Goal: Task Accomplishment & Management: Complete application form

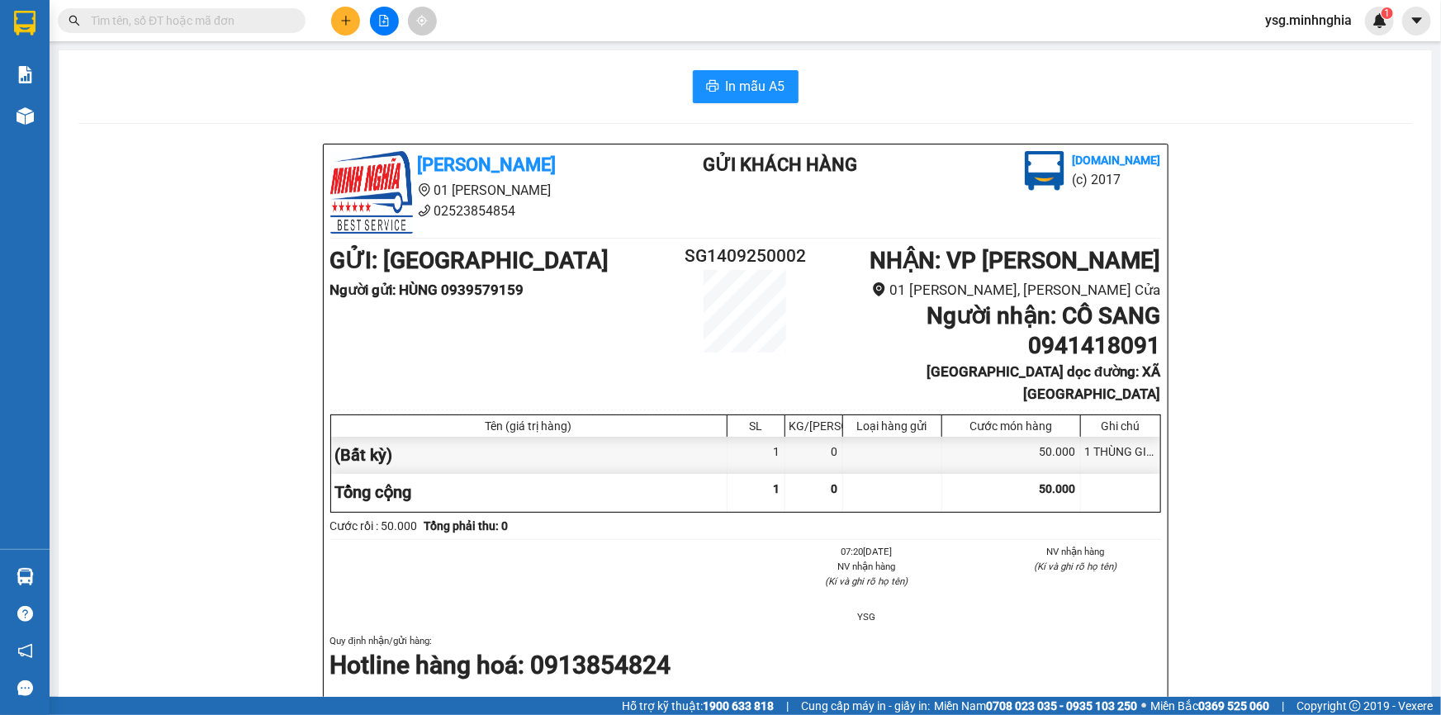
click at [343, 26] on button at bounding box center [345, 21] width 29 height 29
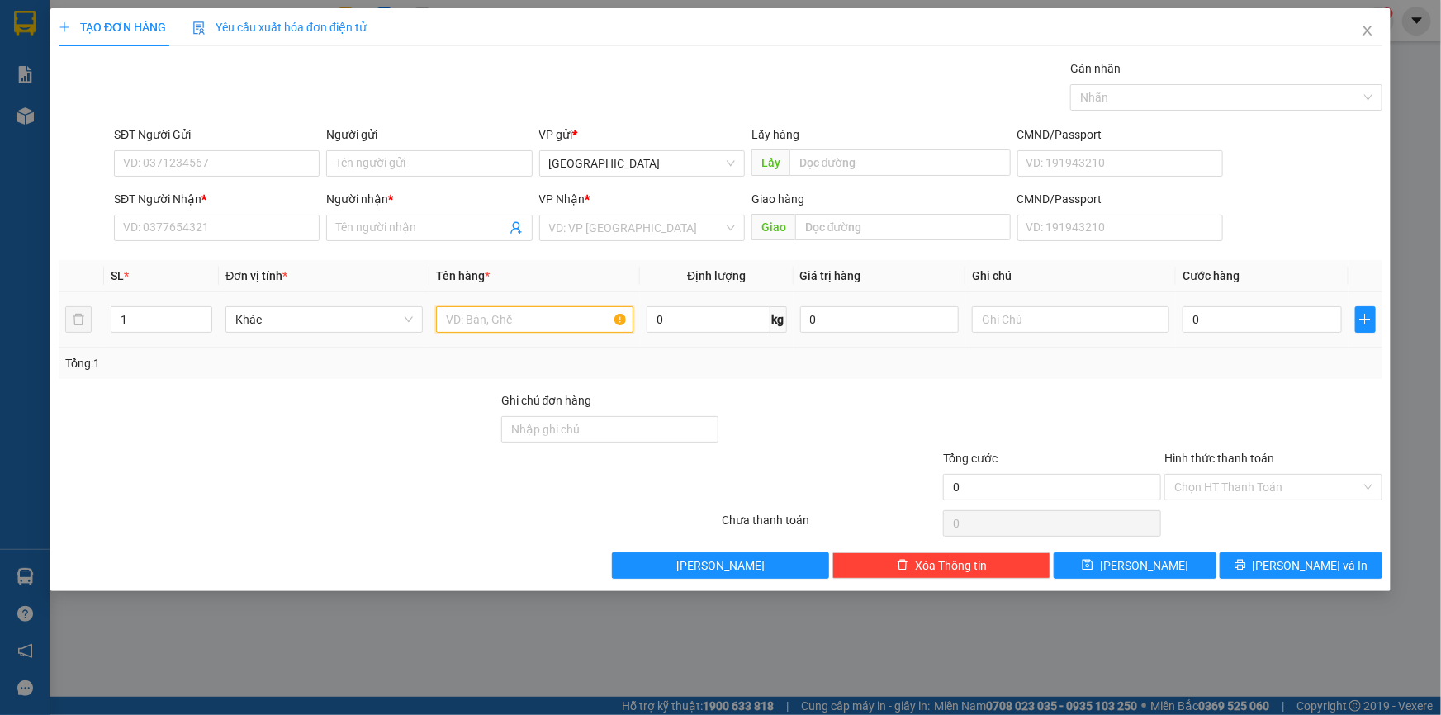
click at [545, 312] on input "text" at bounding box center [534, 319] width 197 height 26
type input "M"
click at [231, 218] on input "SĐT Người Nhận *" at bounding box center [217, 228] width 206 height 26
click at [1154, 318] on input "text" at bounding box center [1070, 319] width 197 height 26
paste input "Ọ"
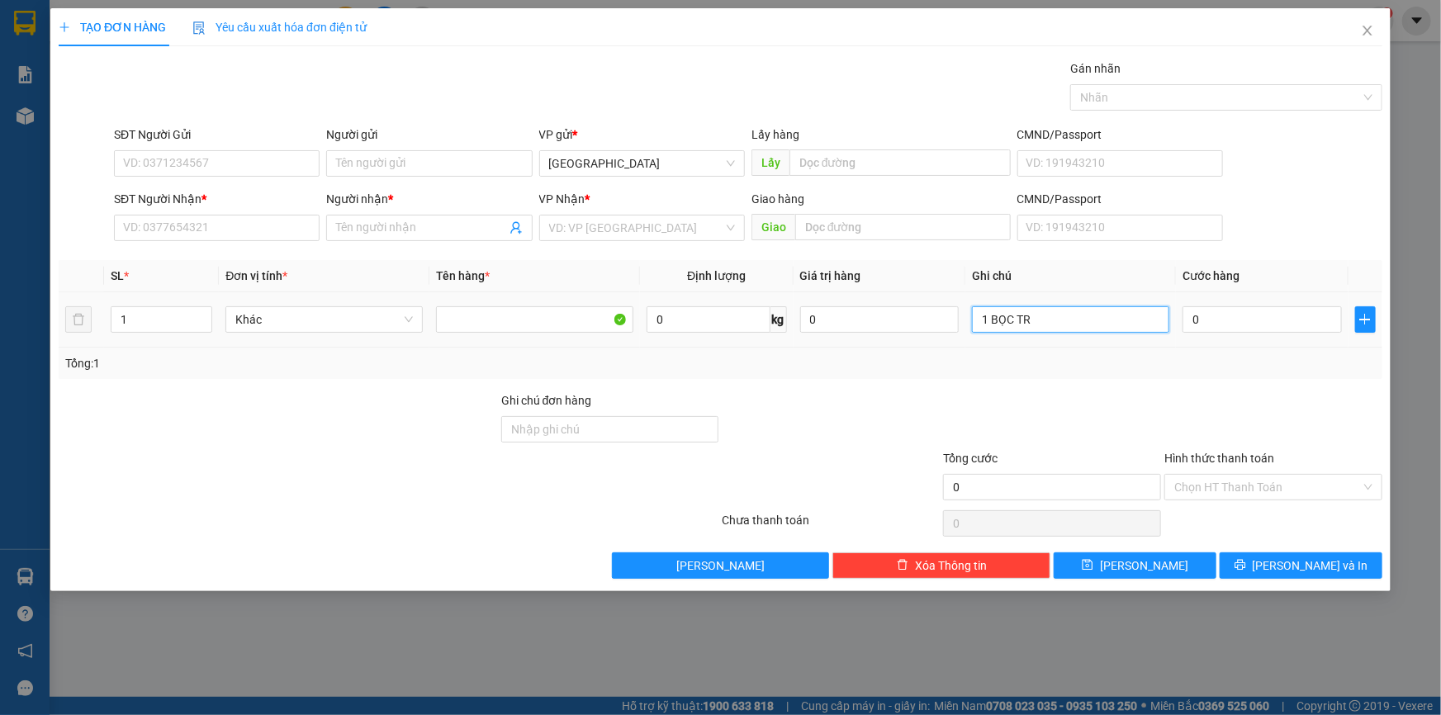
paste input "Ă"
paste input "Ắ"
type input "1 BỌC TRẮNG GT"
click at [1265, 324] on input "0" at bounding box center [1261, 319] width 159 height 26
type input "3"
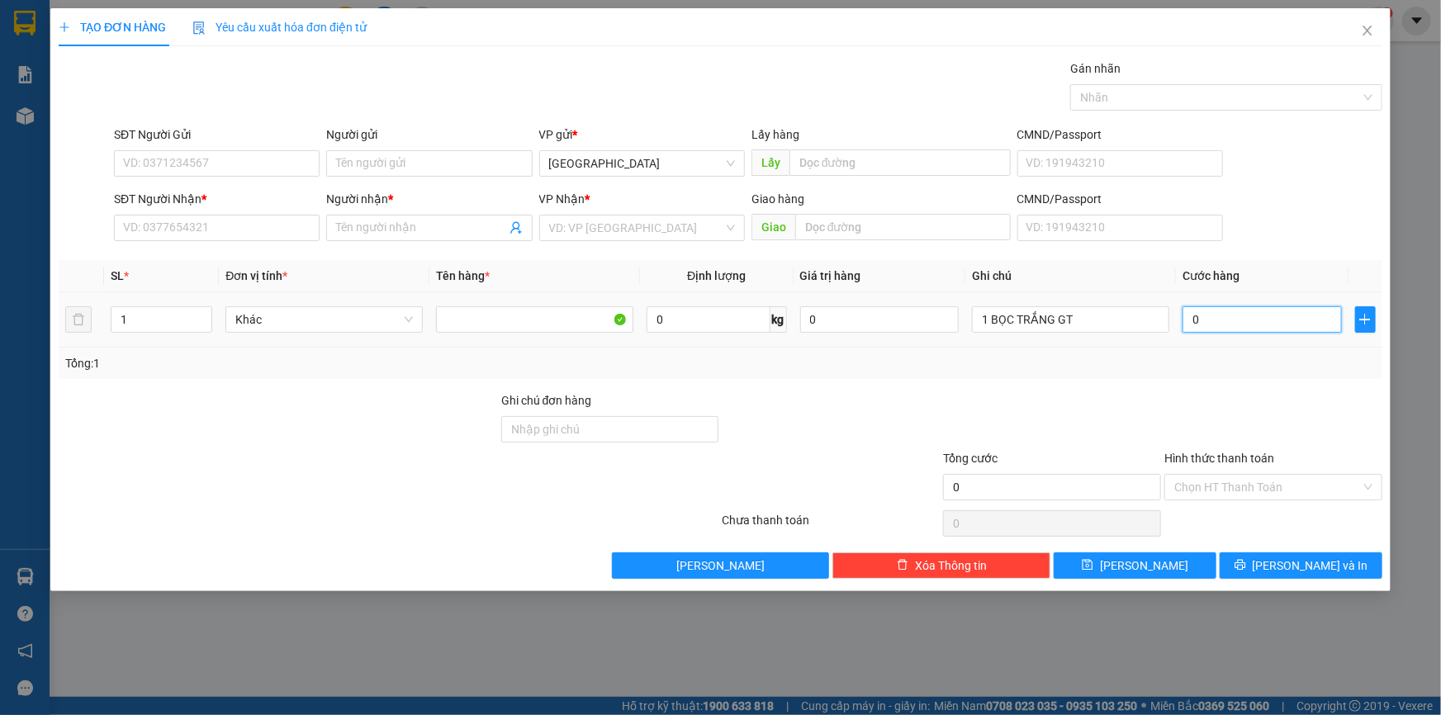
type input "3"
type input "30"
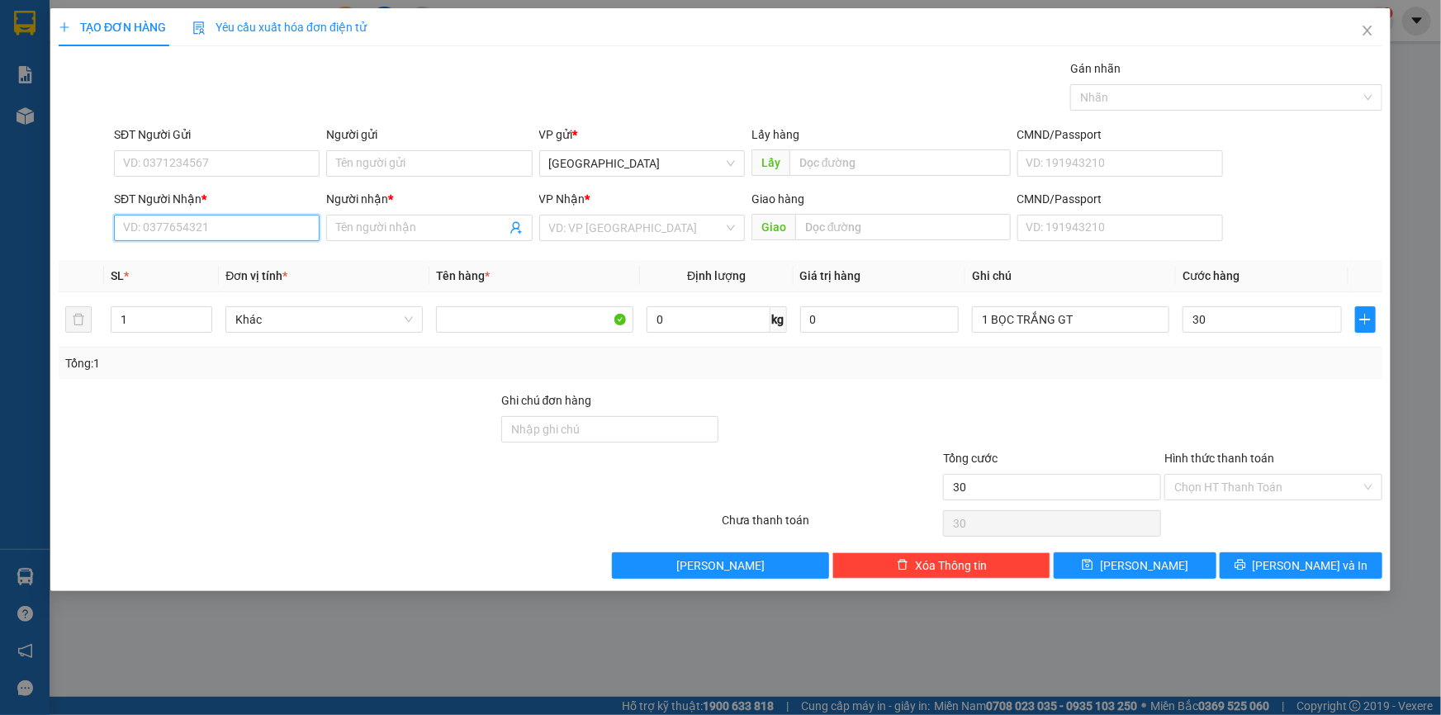
type input "30.000"
click at [236, 215] on input "SĐT Người Nhận *" at bounding box center [217, 228] width 206 height 26
click at [295, 225] on input "SĐT Người Nhận *" at bounding box center [217, 228] width 206 height 26
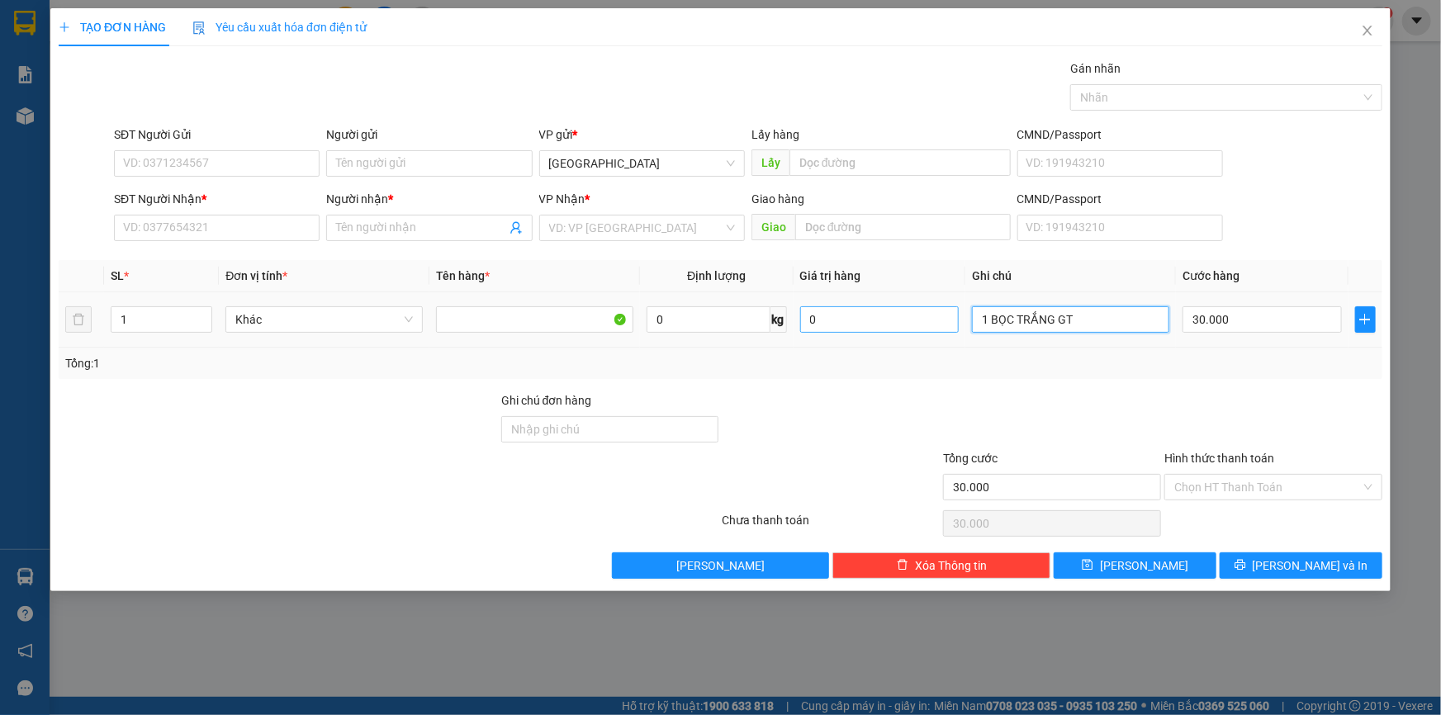
drag, startPoint x: 1081, startPoint y: 316, endPoint x: 827, endPoint y: 329, distance: 254.6
click at [827, 329] on tr "1 Khác 0 kg 0 1 BỌC TRẮNG GT 30.000" at bounding box center [720, 319] width 1323 height 55
paste input "Ọ"
paste input "Đ"
paste input "ÁO"
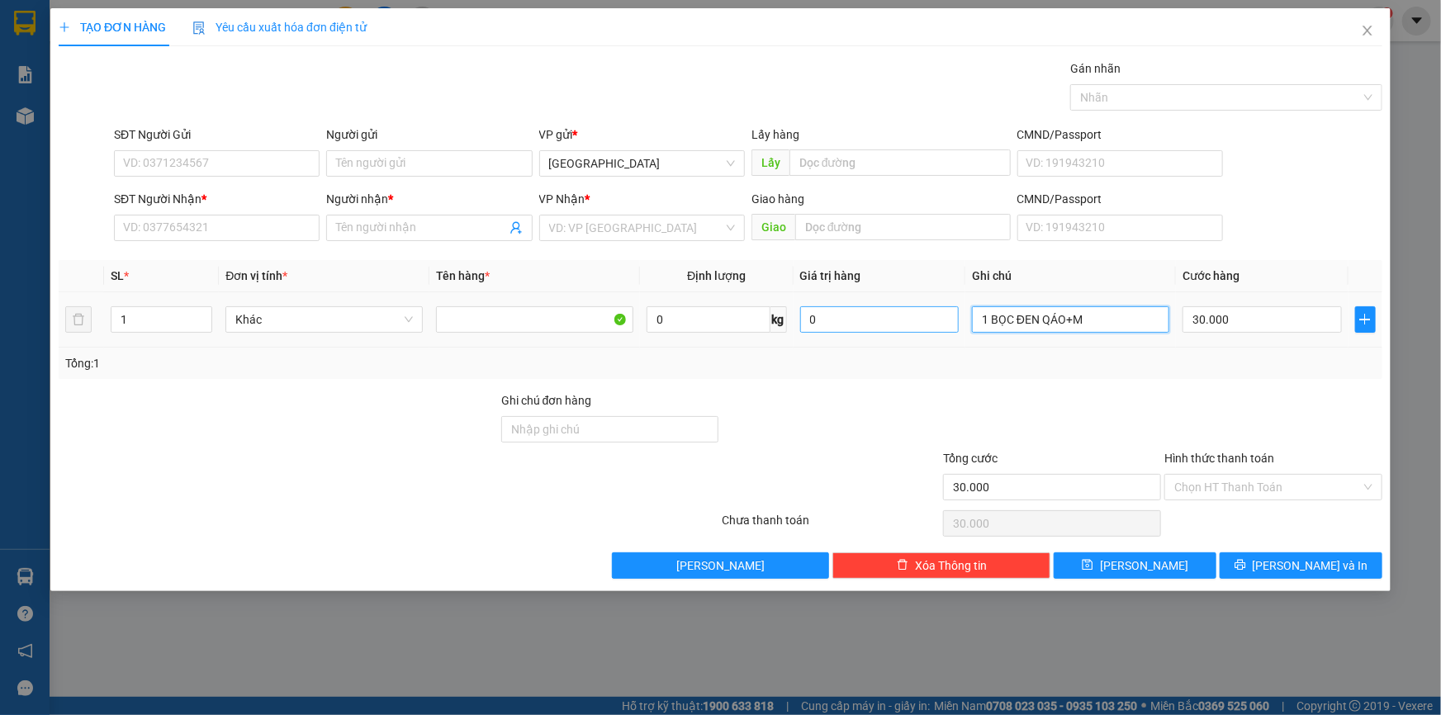
paste input "Ì"
paste input "Ô"
type input "1 BỌC ĐEN QÁO+MÌ TÔM"
click at [1300, 321] on input "30.000" at bounding box center [1261, 319] width 159 height 26
type input "5"
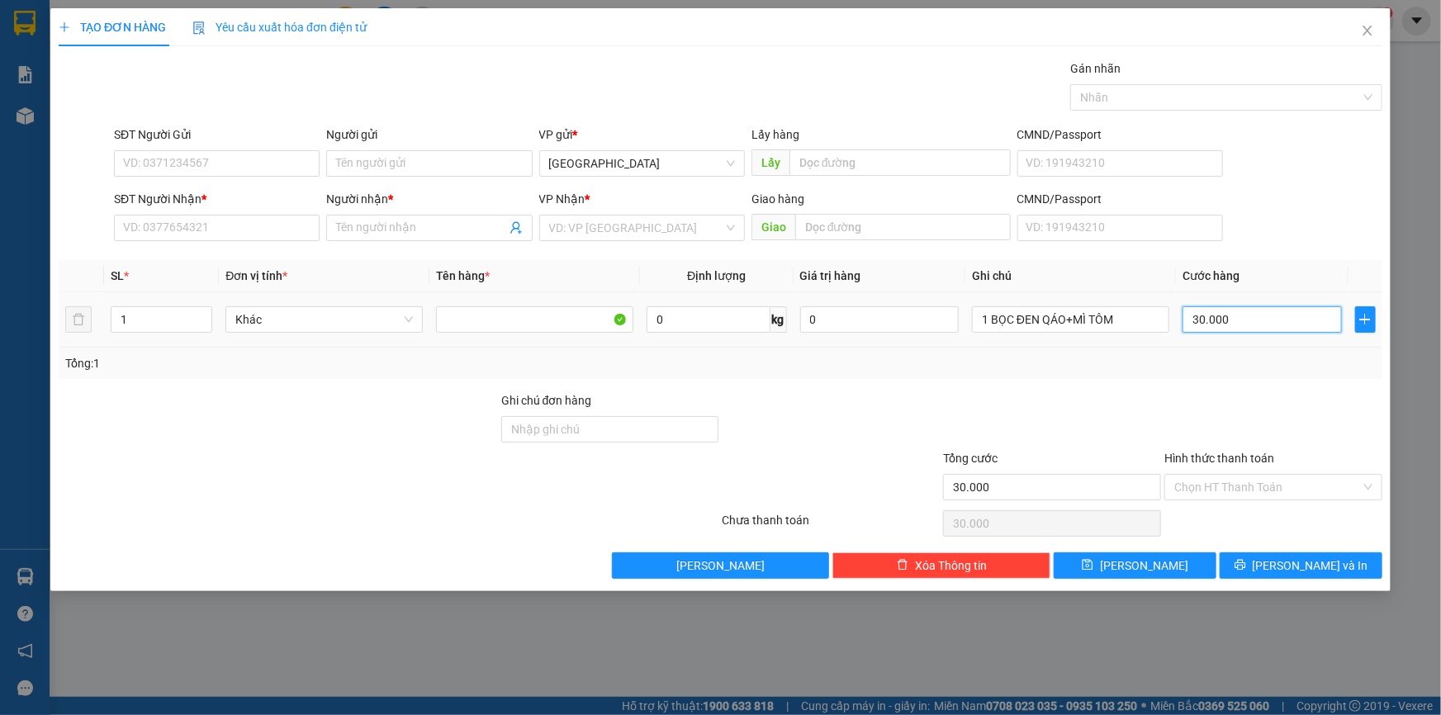
type input "5"
type input "50"
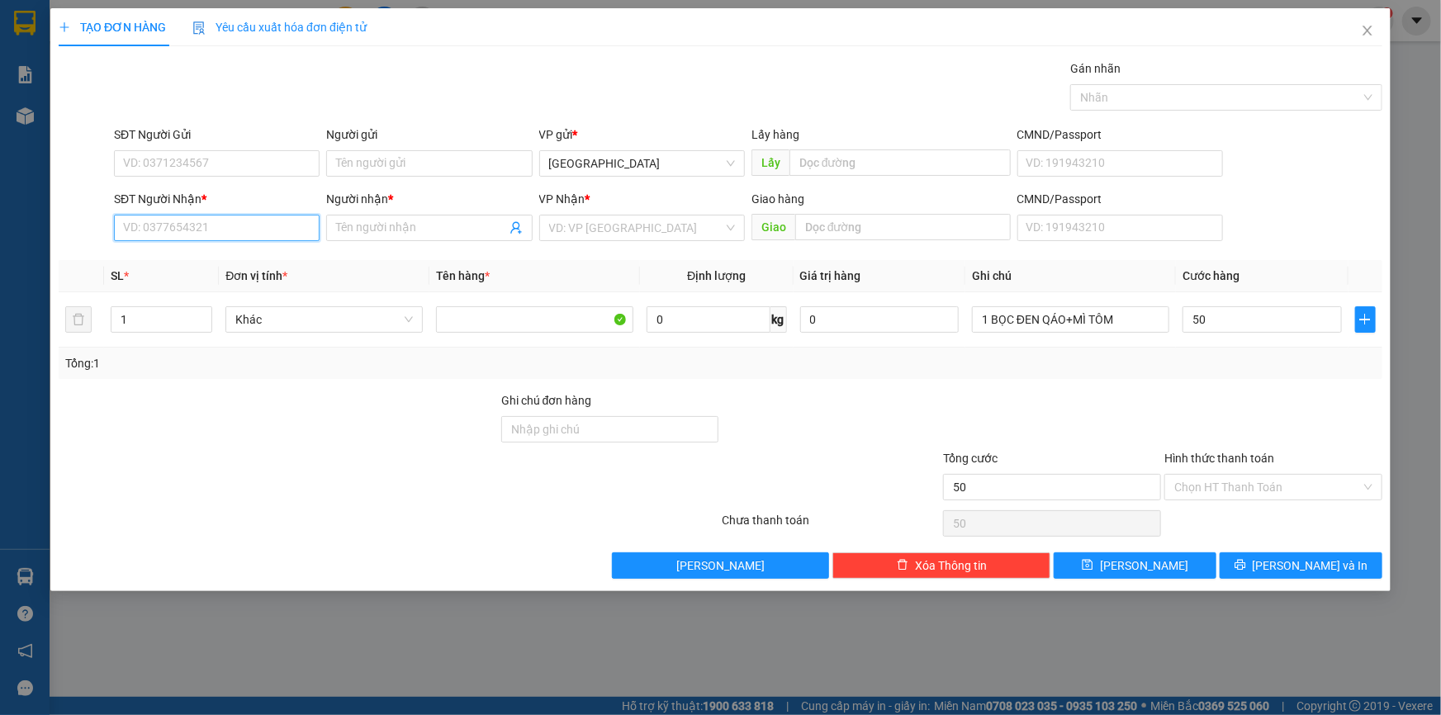
type input "50.000"
click at [289, 231] on input "SĐT Người Nhận *" at bounding box center [217, 228] width 206 height 26
type input "0343229149"
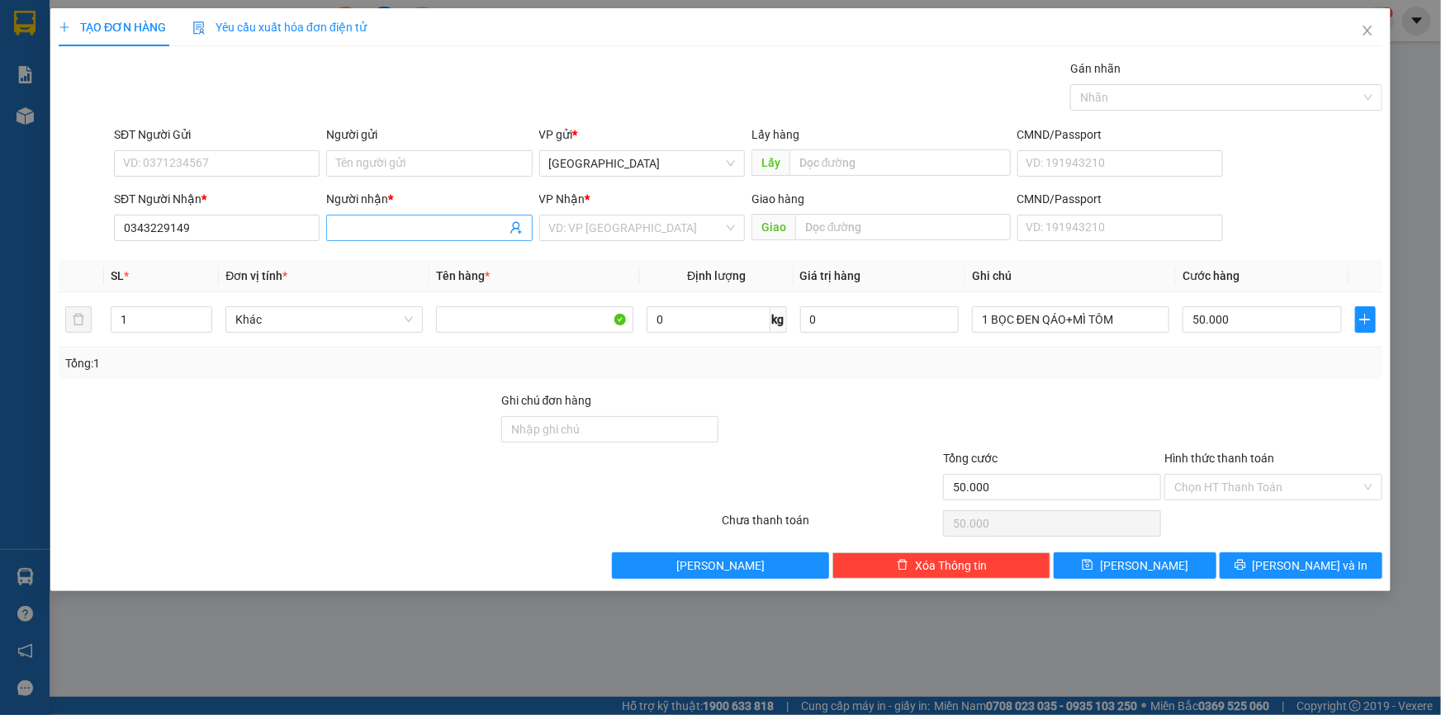
click at [381, 225] on input "Người nhận *" at bounding box center [420, 228] width 169 height 18
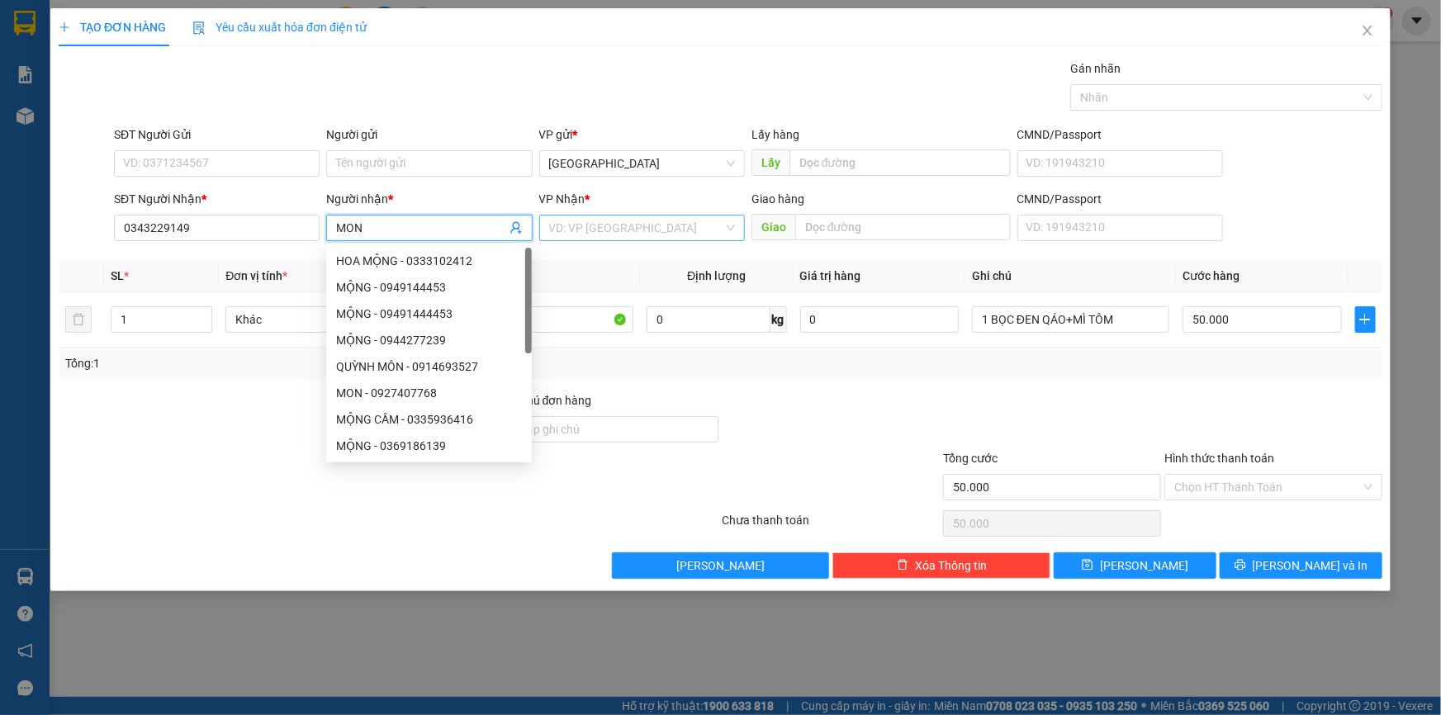
type input "MON"
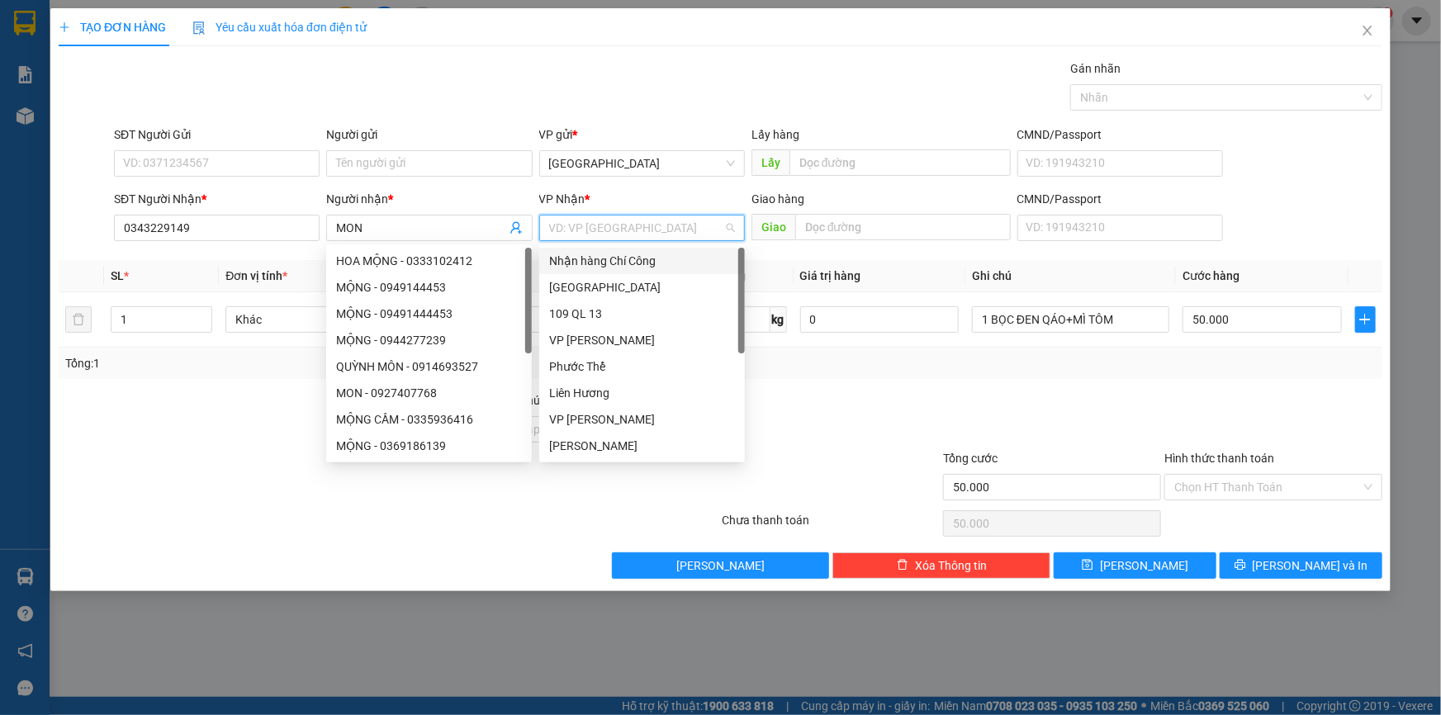
click at [584, 220] on input "search" at bounding box center [636, 227] width 174 height 25
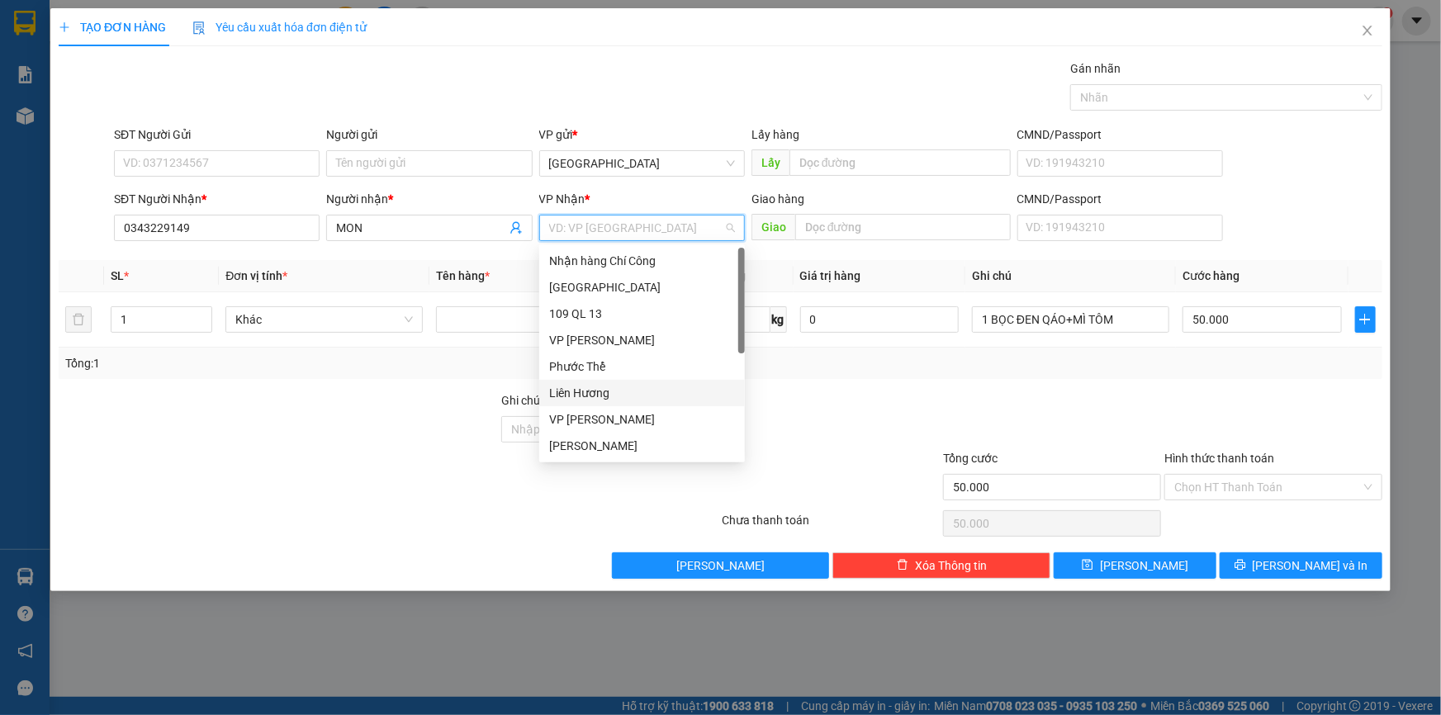
click at [611, 387] on div "Liên Hương" at bounding box center [642, 393] width 186 height 18
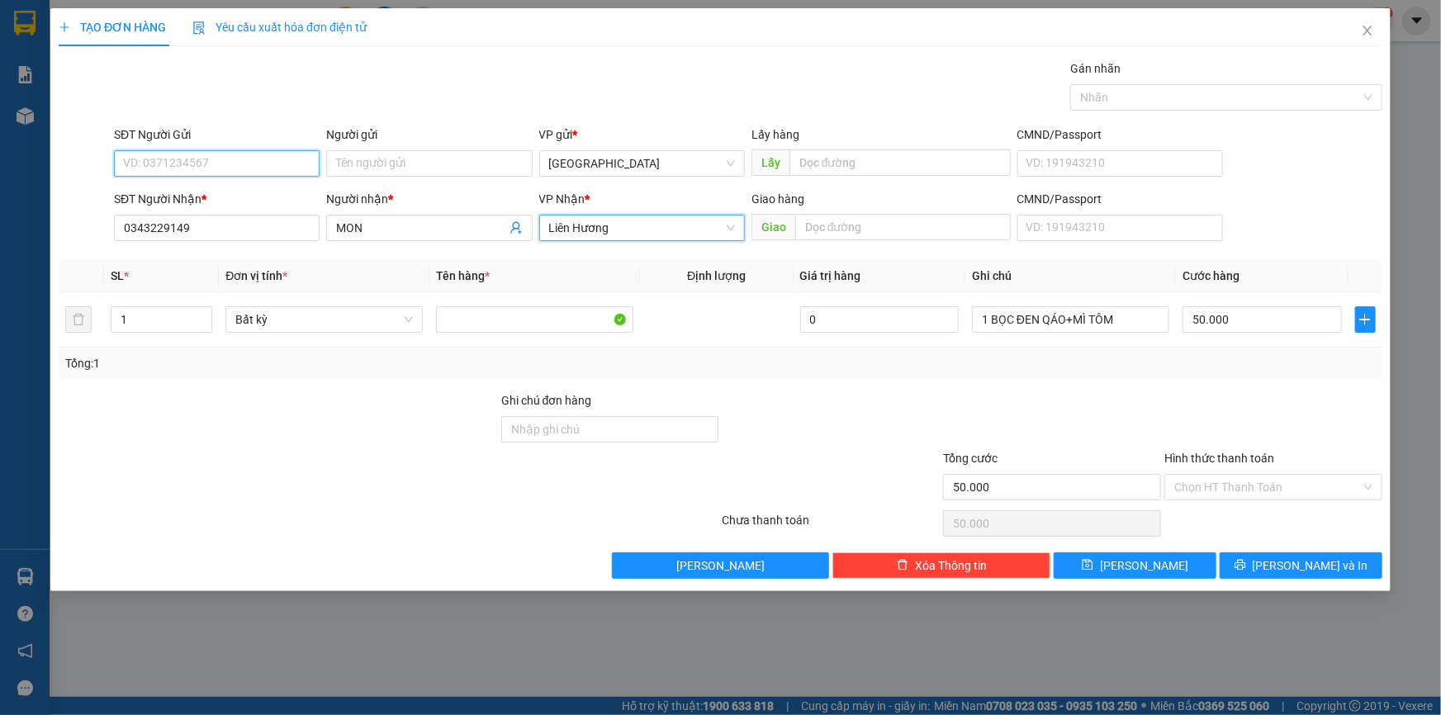
click at [272, 166] on input "SĐT Người Gửi" at bounding box center [217, 163] width 206 height 26
type input "0374393651"
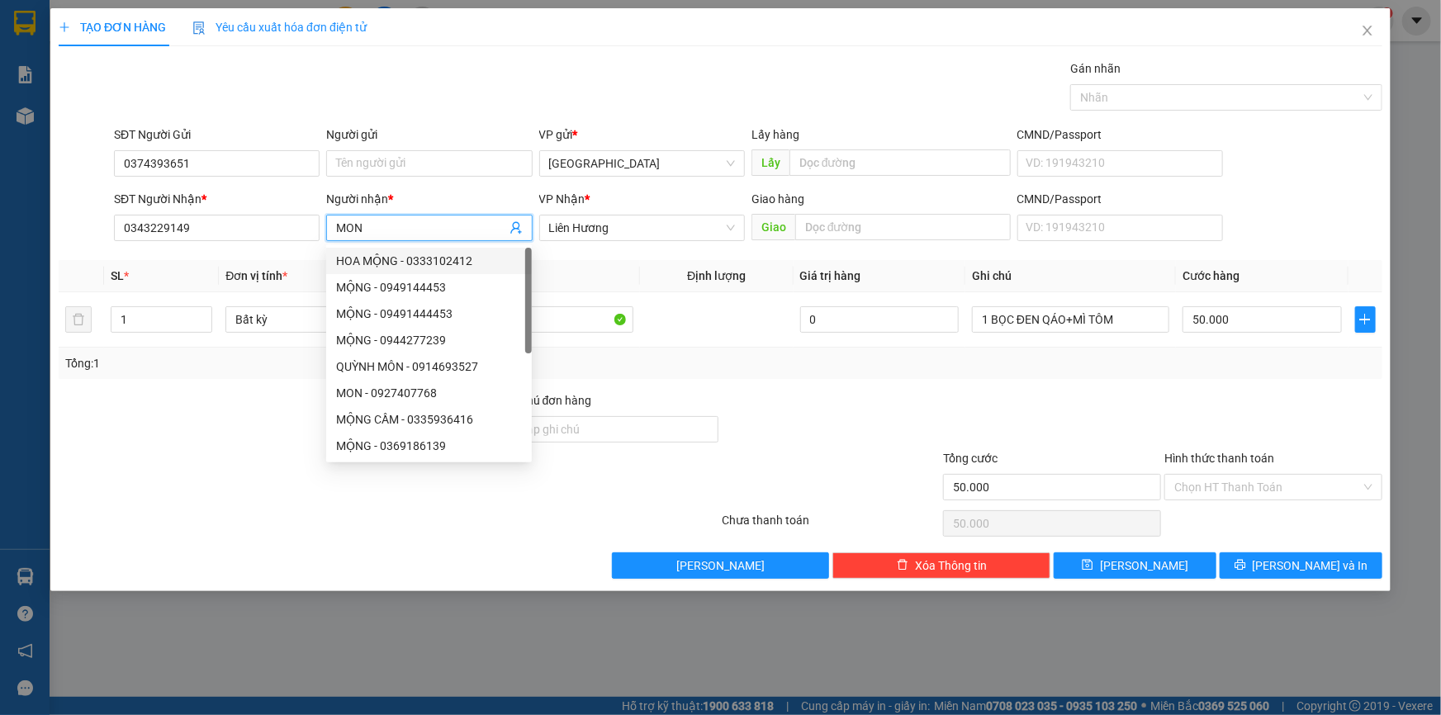
drag, startPoint x: 421, startPoint y: 225, endPoint x: 572, endPoint y: 263, distance: 155.8
click at [567, 270] on div "Transit Pickup Surcharge Ids Transit Deliver Surcharge Ids Transit Deliver Surc…" at bounding box center [720, 318] width 1323 height 519
click at [396, 165] on input "Người gửi" at bounding box center [429, 163] width 206 height 26
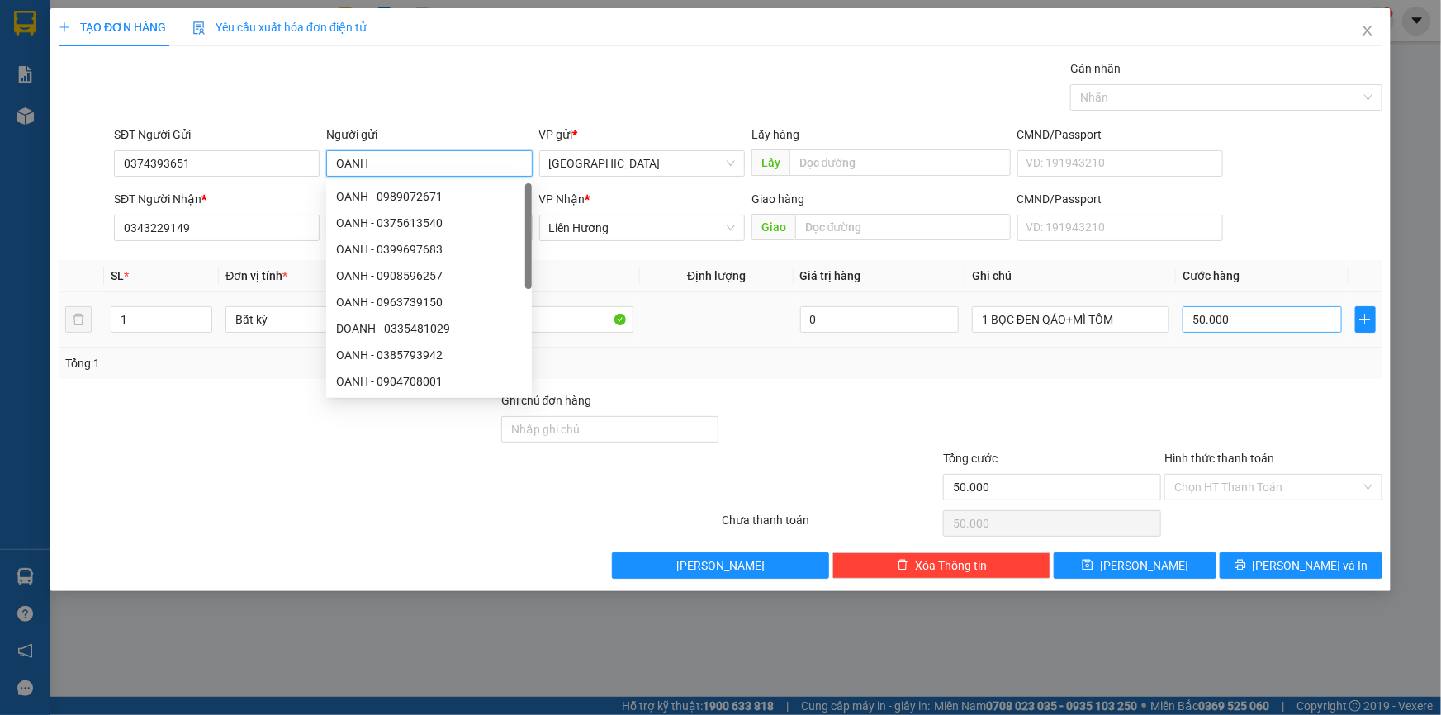
type input "OANH"
click at [1200, 322] on input "50.000" at bounding box center [1261, 319] width 159 height 26
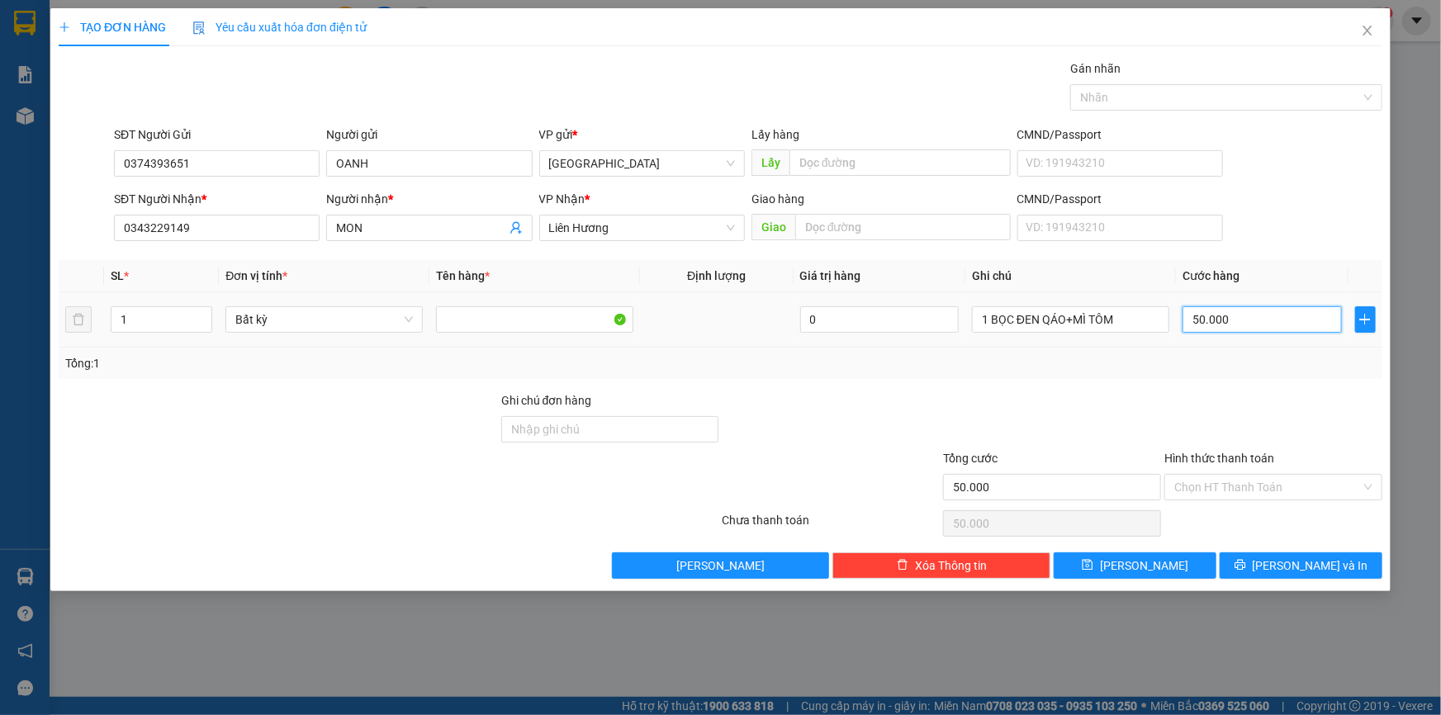
type input "6"
type input "60"
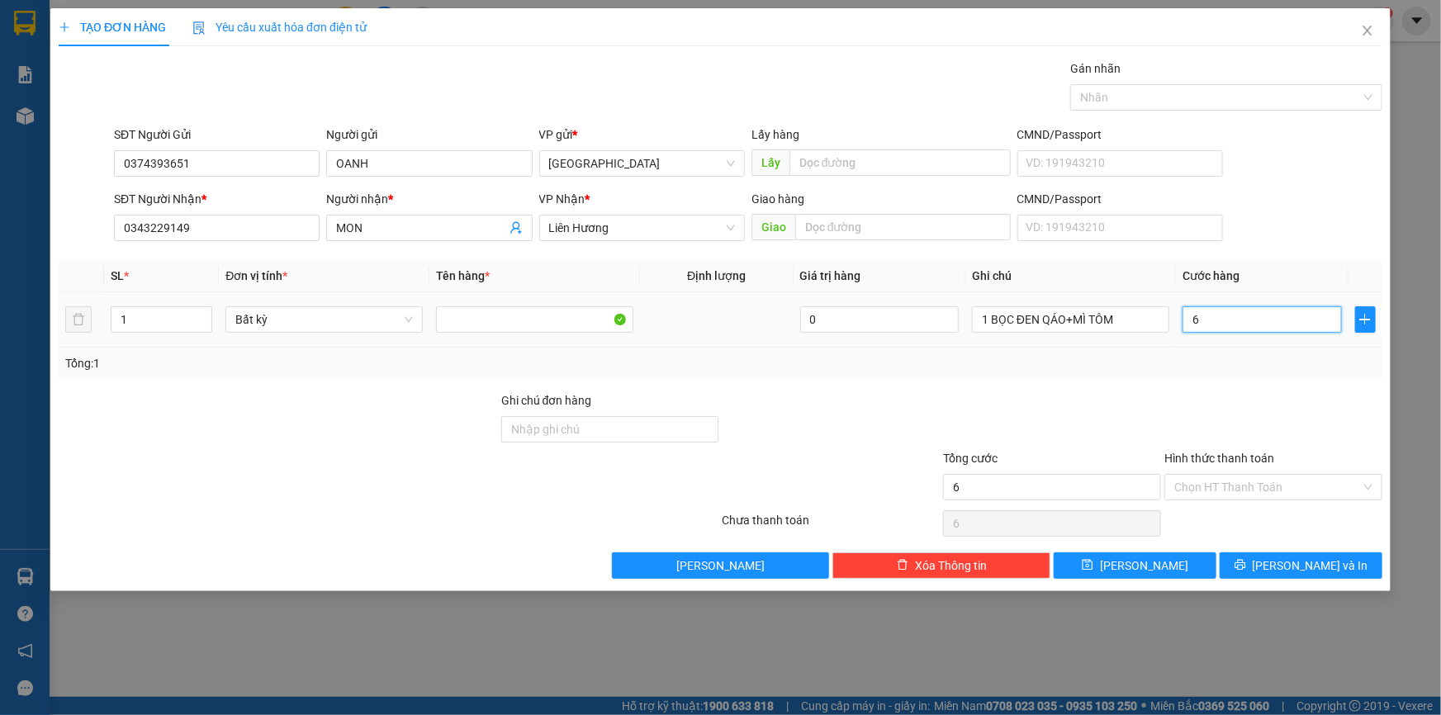
type input "60"
type input "60.000"
click at [1271, 479] on input "Hình thức thanh toán" at bounding box center [1267, 487] width 187 height 25
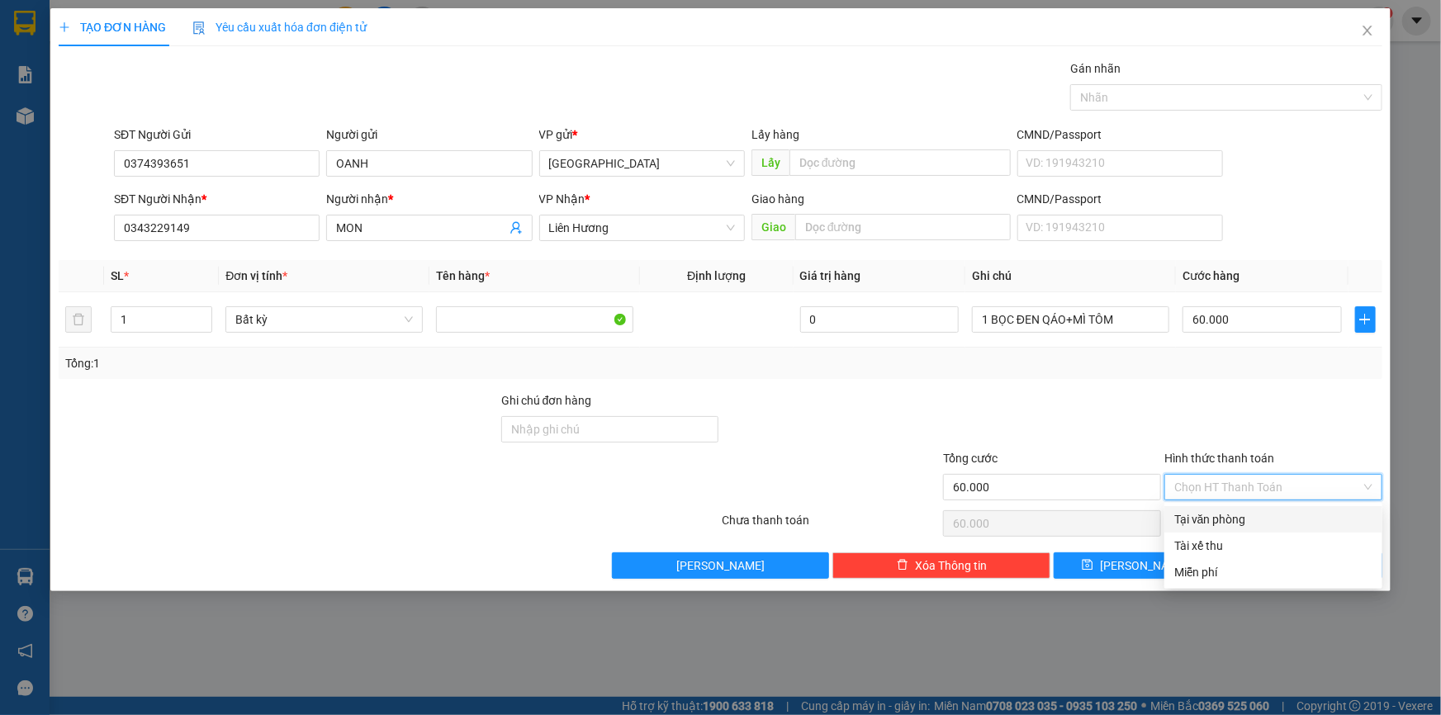
click at [1248, 517] on div "Tại văn phòng" at bounding box center [1273, 519] width 198 height 18
type input "0"
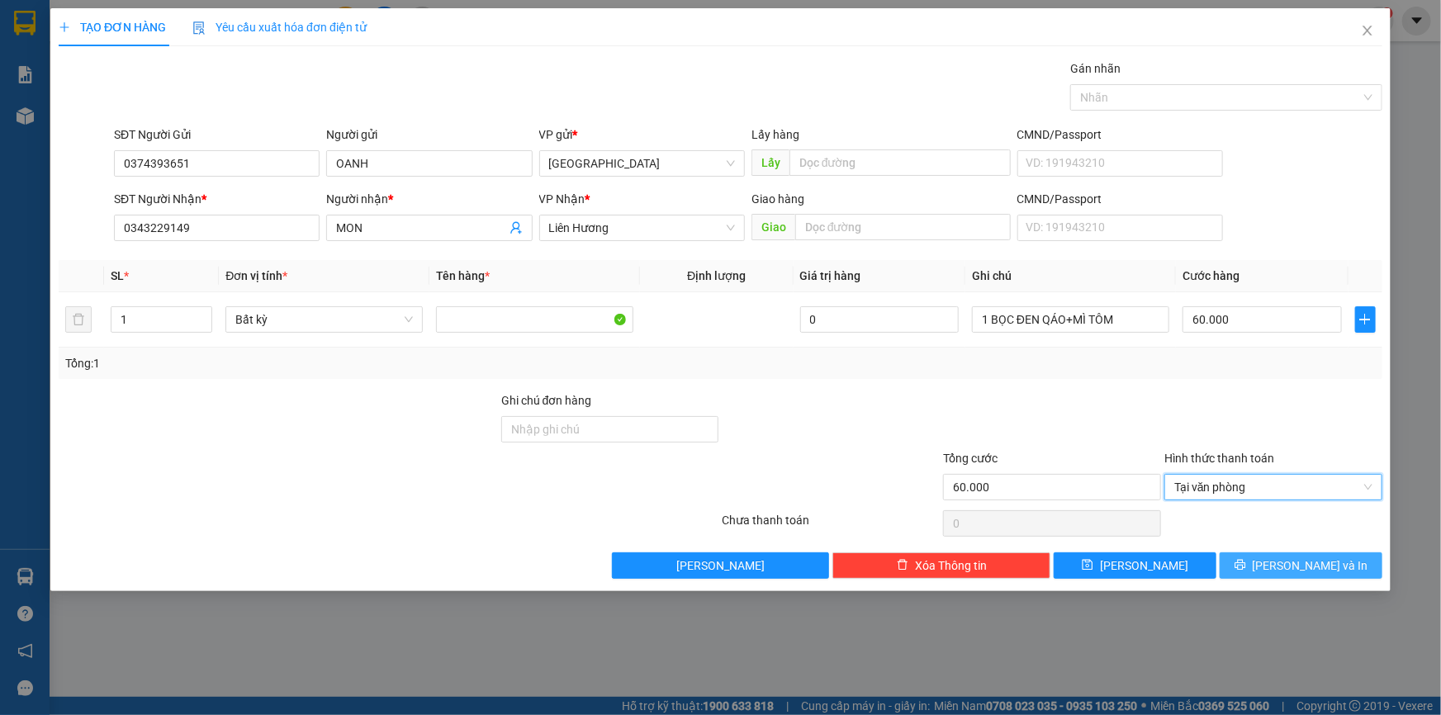
click at [1329, 557] on span "[PERSON_NAME] và In" at bounding box center [1310, 565] width 116 height 18
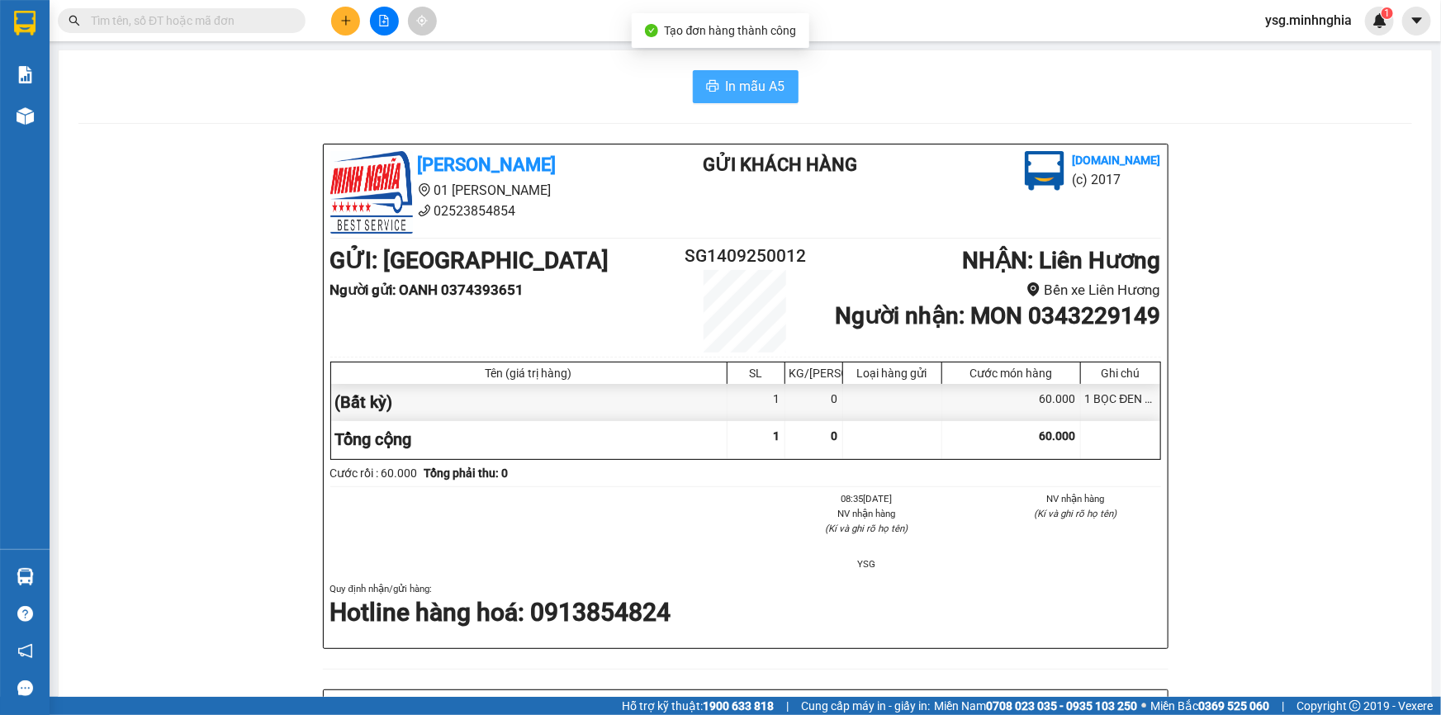
click at [736, 83] on span "In mẫu A5" at bounding box center [755, 86] width 59 height 21
click at [348, 23] on icon "plus" at bounding box center [346, 21] width 12 height 12
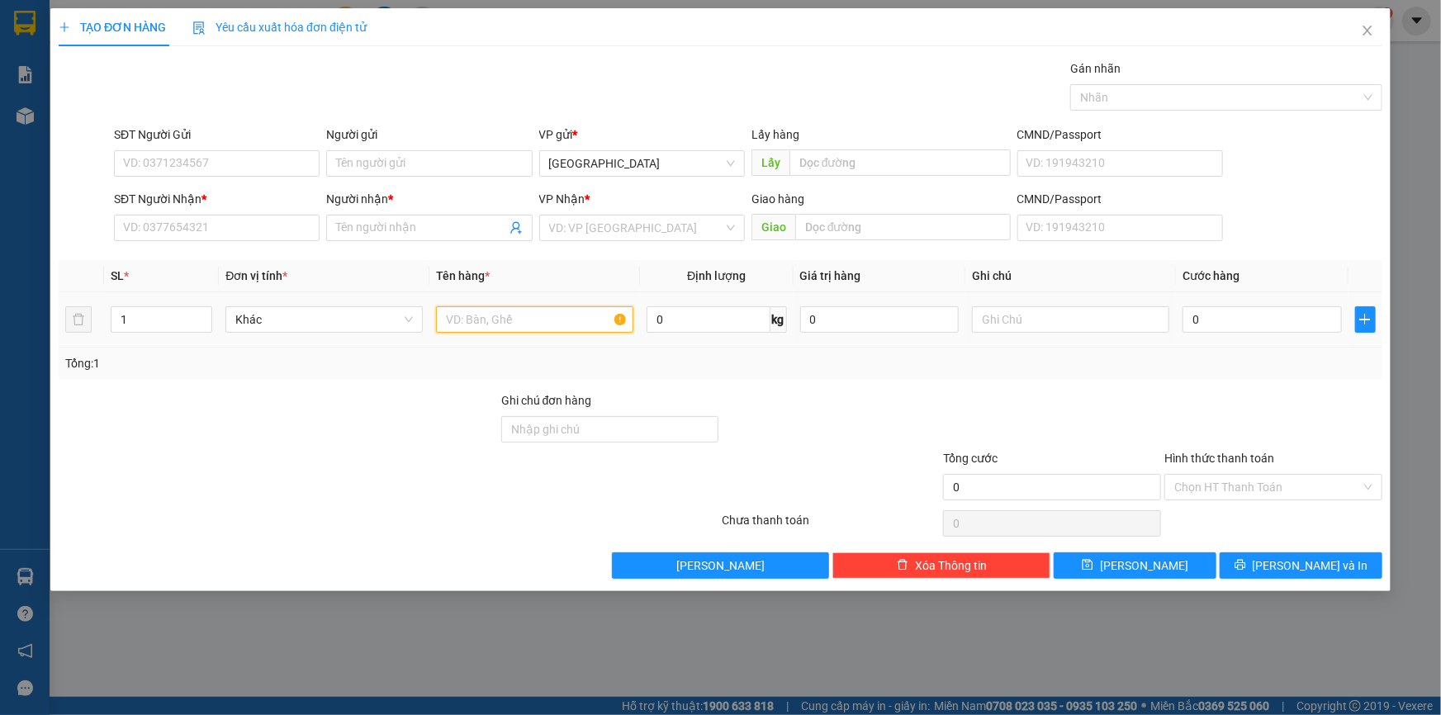
click at [513, 322] on input "text" at bounding box center [534, 319] width 197 height 26
click at [302, 225] on input "SĐT Người Nhận *" at bounding box center [217, 228] width 206 height 26
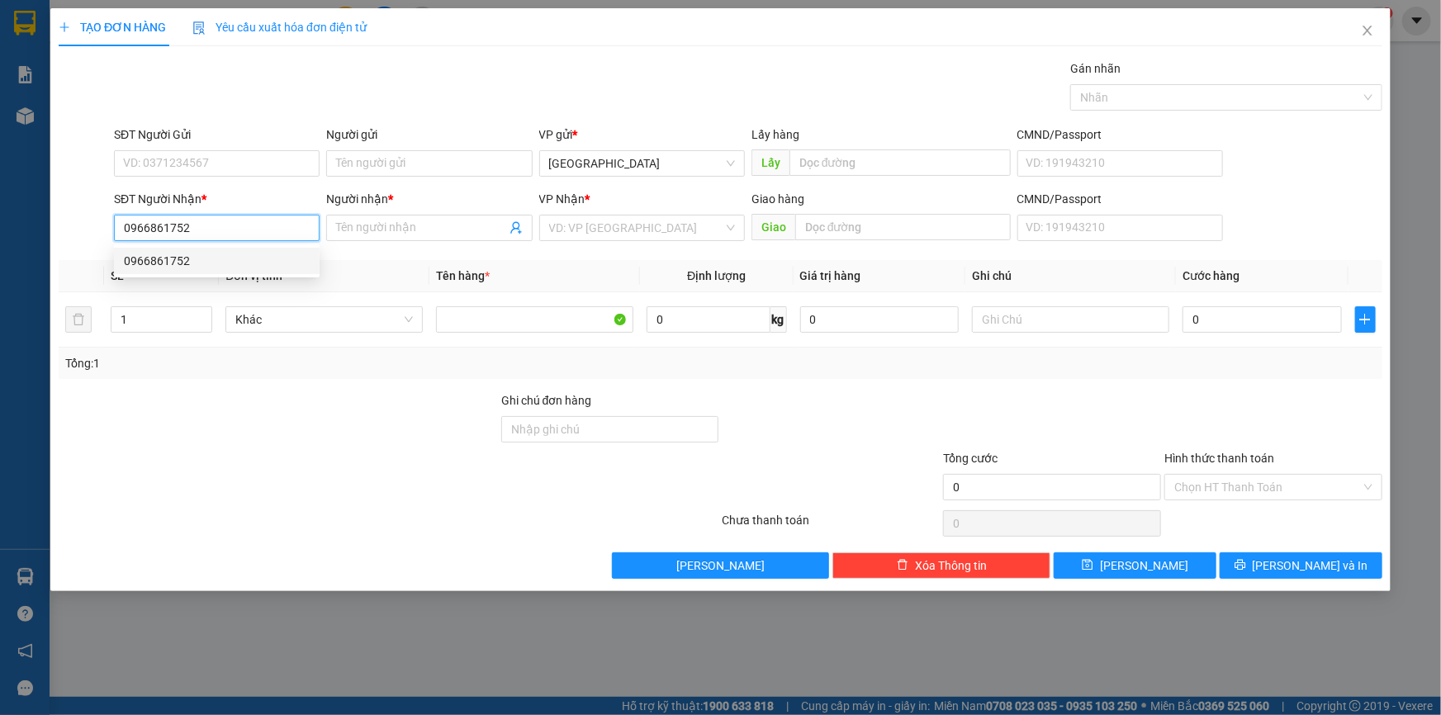
click at [265, 258] on div "0966861752" at bounding box center [217, 261] width 186 height 18
type input "0966861752"
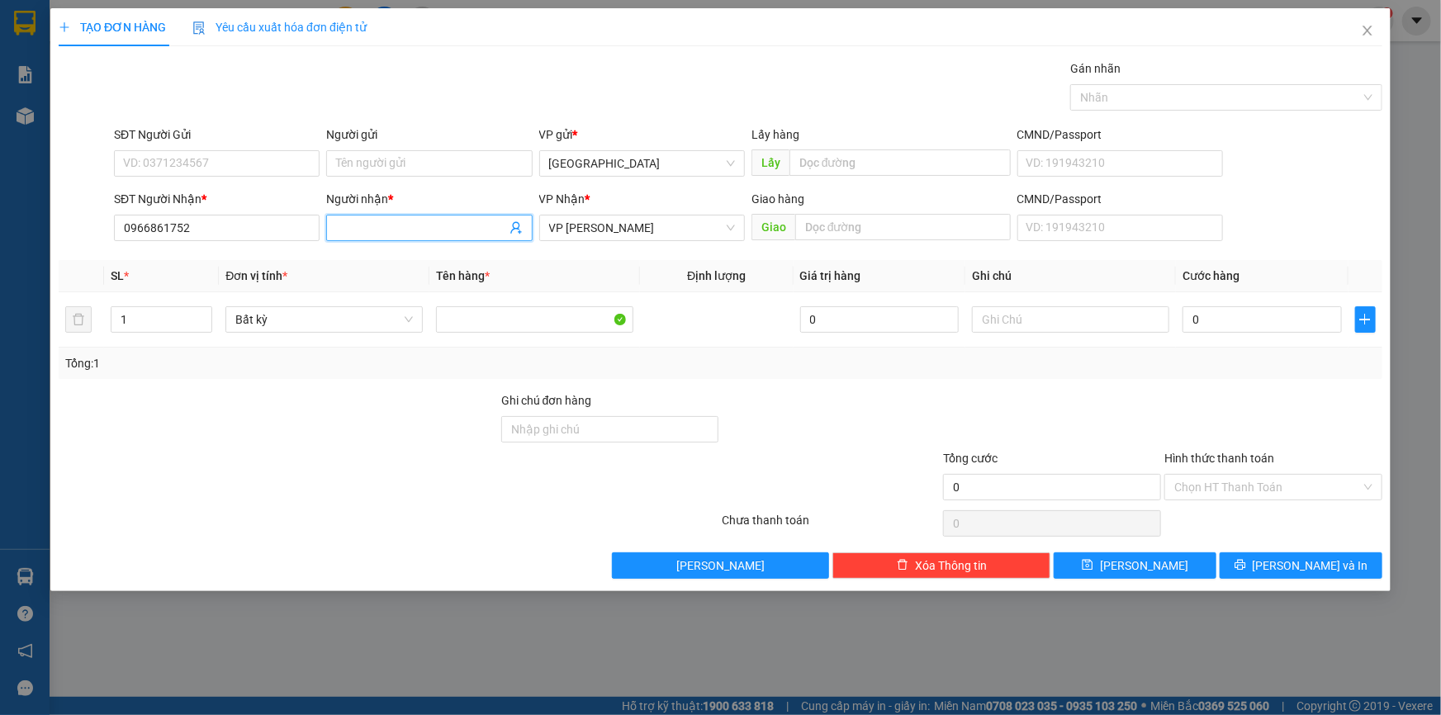
click at [366, 225] on input "Người nhận *" at bounding box center [420, 228] width 169 height 18
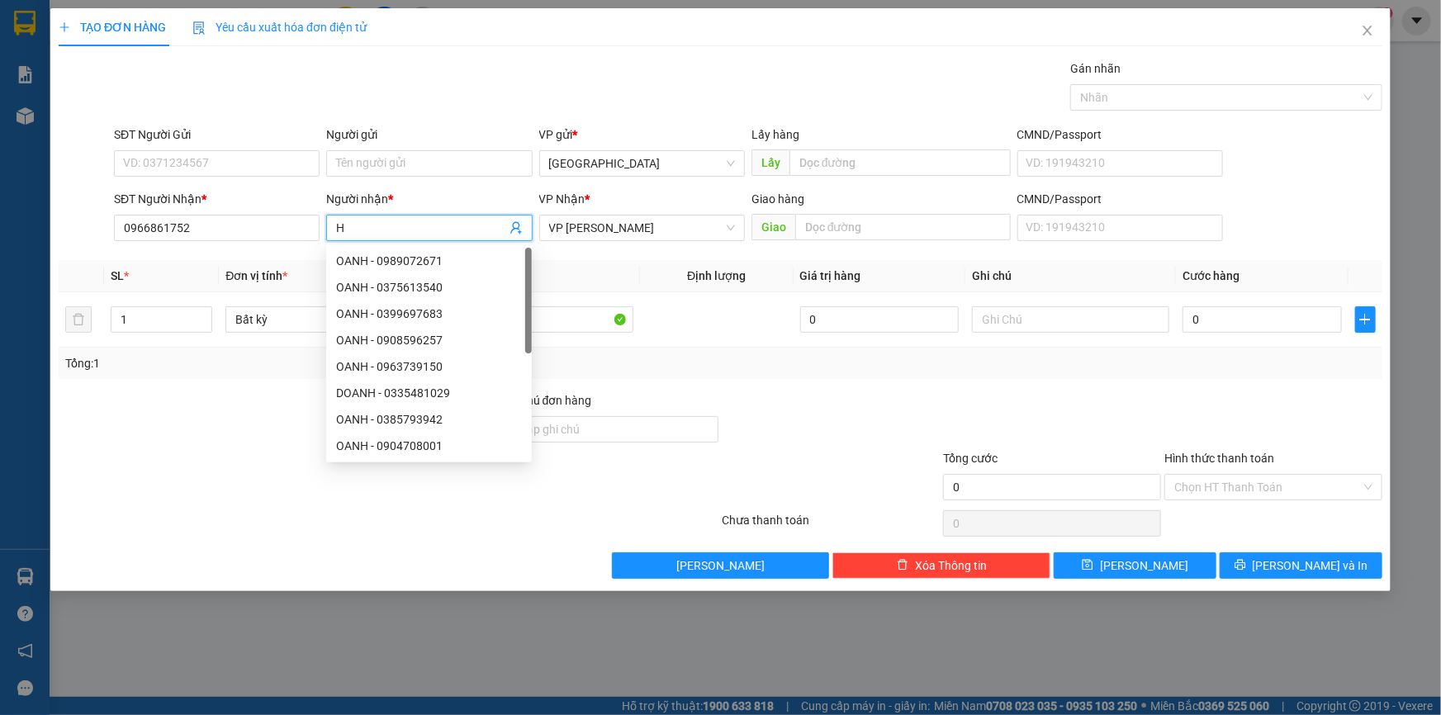
paste input "Ư"
paste input "ỮU"
type input "HỮU"
click at [267, 144] on div "SĐT Người Gửi" at bounding box center [217, 137] width 206 height 25
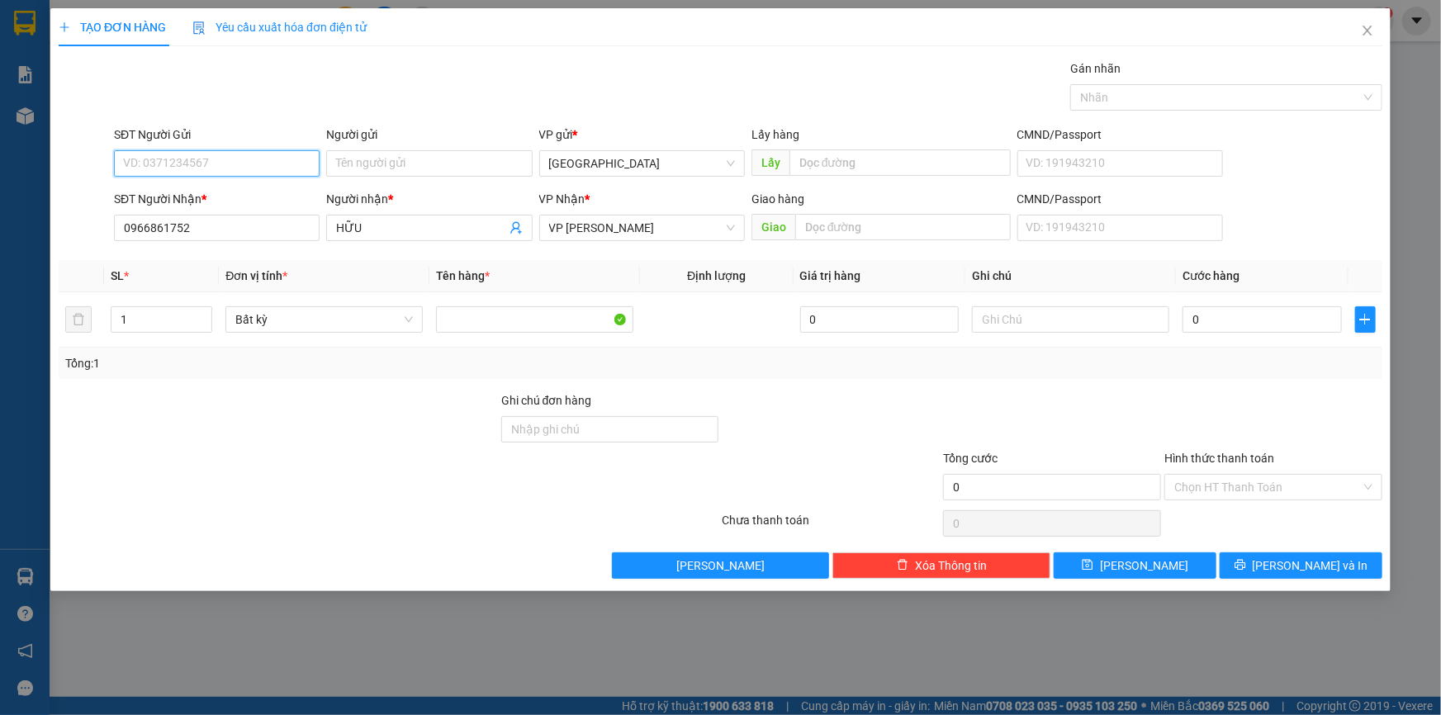
click at [263, 154] on input "SĐT Người Gửi" at bounding box center [217, 163] width 206 height 26
type input "0347585656"
click at [1024, 308] on input "text" at bounding box center [1070, 319] width 197 height 26
paste input "Ô"
paste input "ỐC"
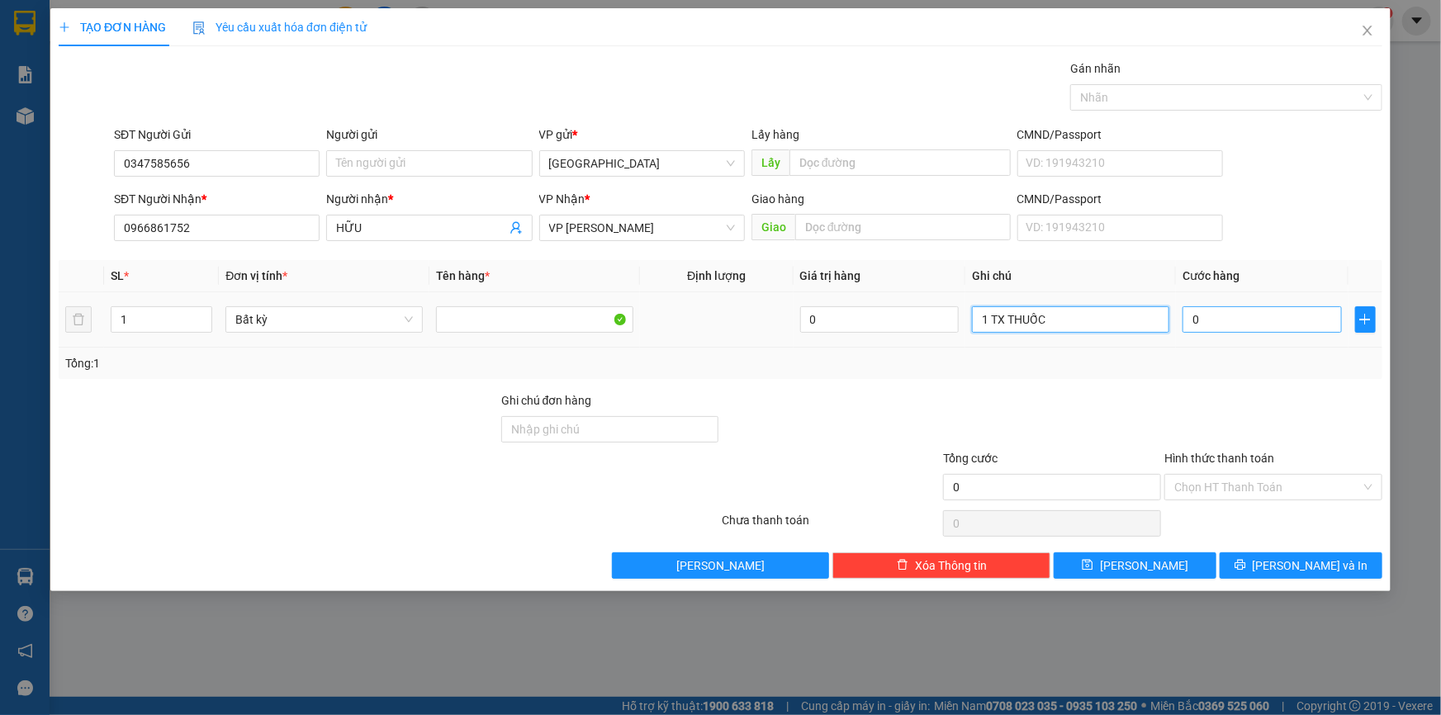
type input "1 TX THUỐC"
click at [1210, 330] on input "0" at bounding box center [1261, 319] width 159 height 26
type input "4"
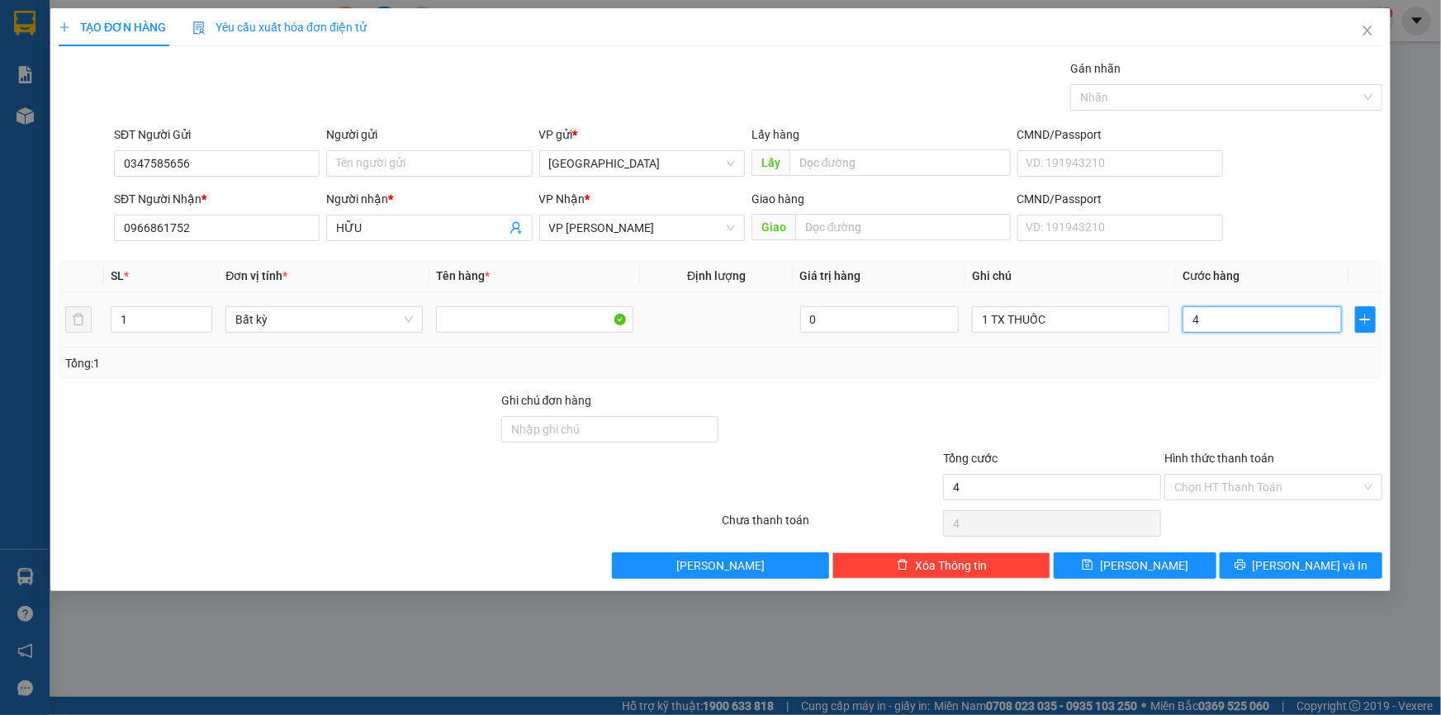
type input "40"
type input "40.000"
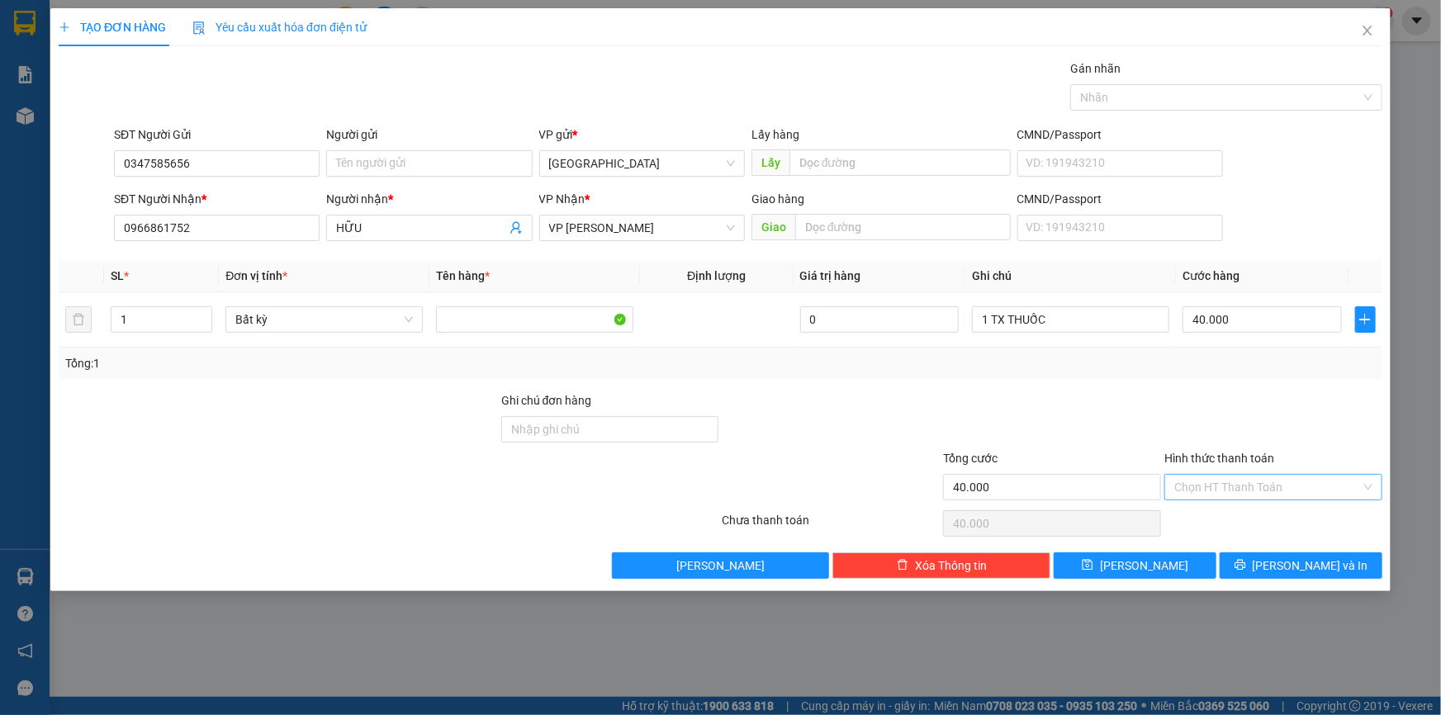
click at [1246, 476] on input "Hình thức thanh toán" at bounding box center [1267, 487] width 187 height 25
click at [1240, 504] on div "Transit Pickup Surcharge Ids Transit Deliver Surcharge Ids Transit Deliver Surc…" at bounding box center [720, 318] width 1323 height 519
click at [1242, 500] on div "Hình thức thanh toán Chọn HT Thanh Toán" at bounding box center [1273, 478] width 218 height 58
click at [1258, 490] on input "Hình thức thanh toán" at bounding box center [1267, 487] width 187 height 25
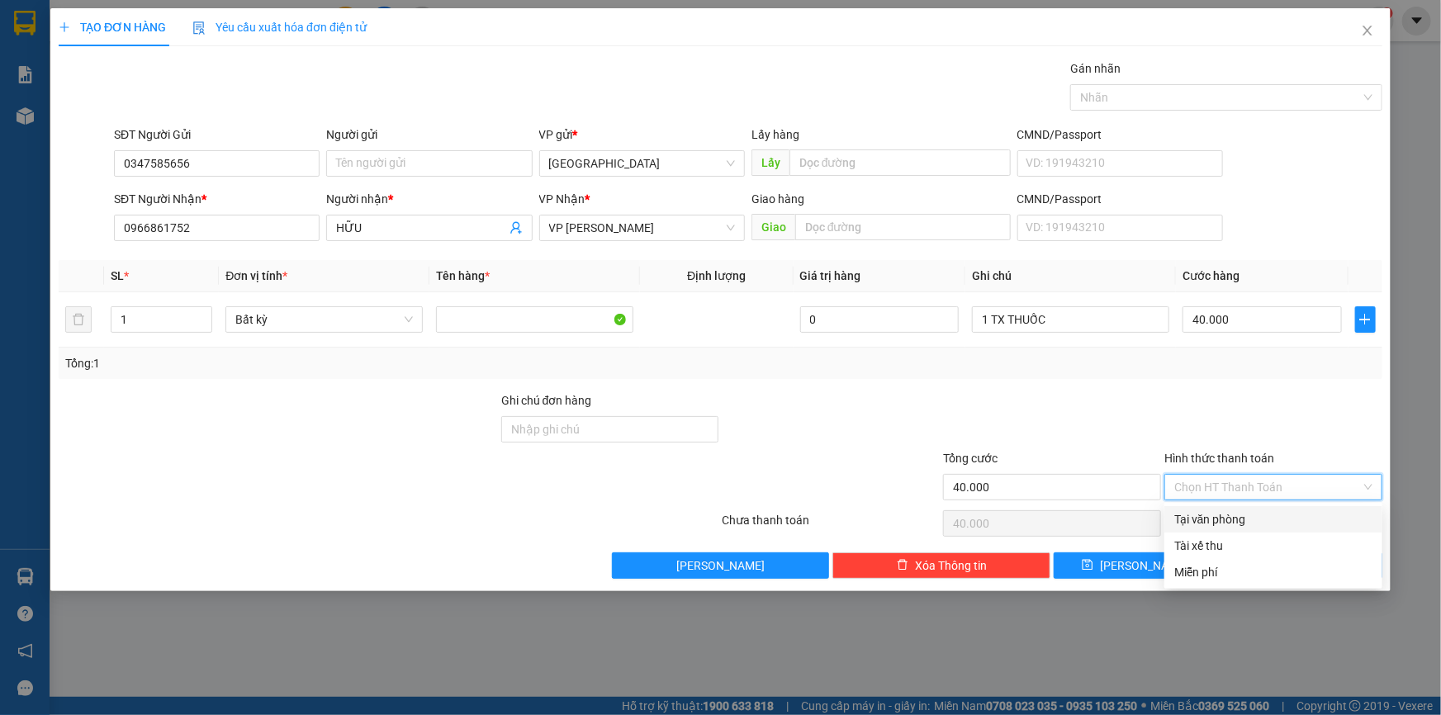
click at [1250, 518] on div "Tại văn phòng" at bounding box center [1273, 519] width 198 height 18
type input "0"
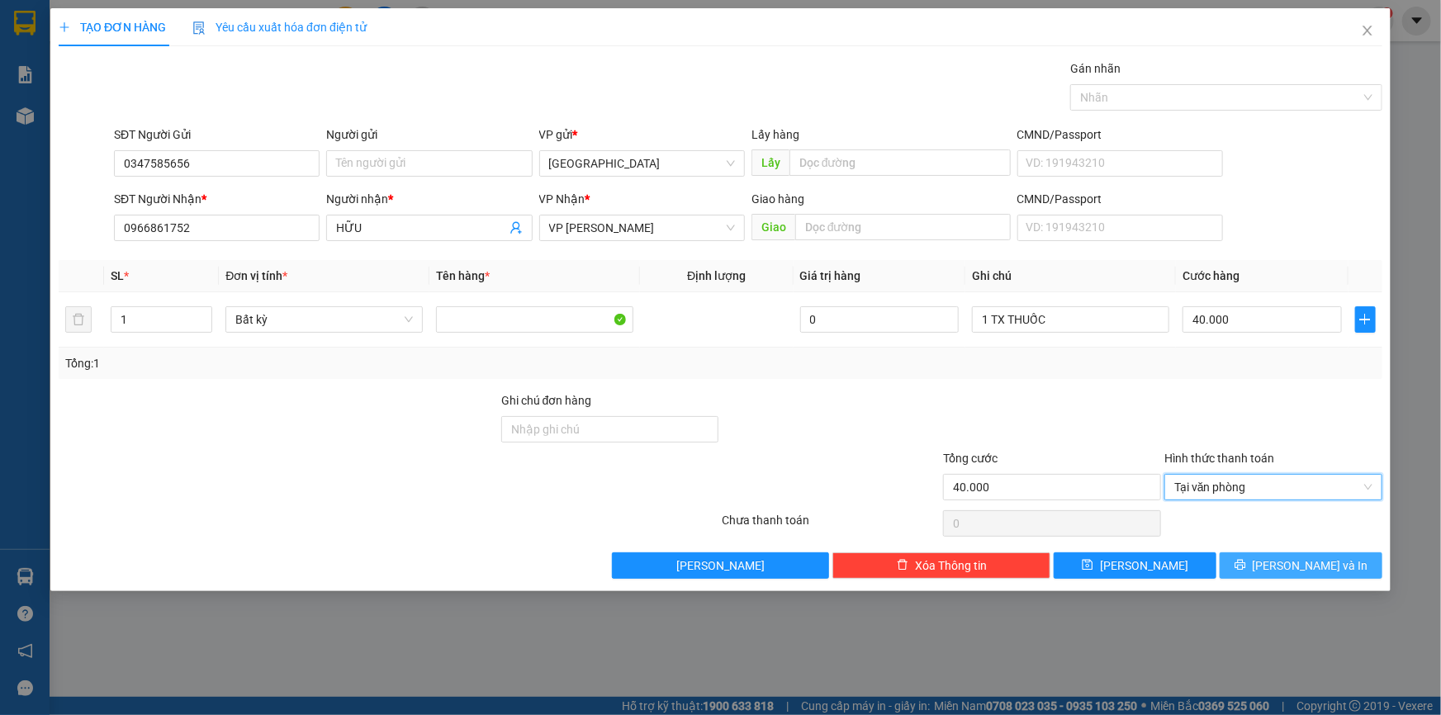
click at [1327, 571] on span "[PERSON_NAME] và In" at bounding box center [1310, 565] width 116 height 18
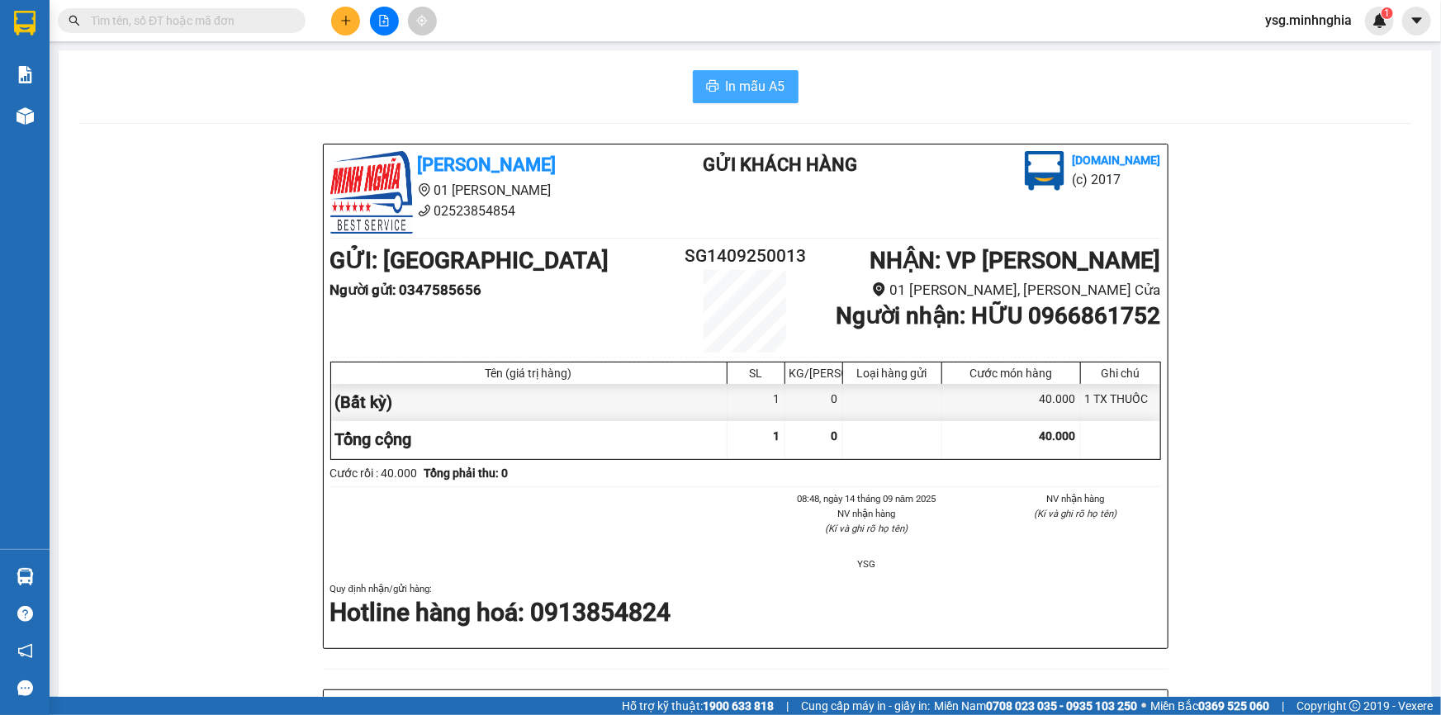
click at [764, 88] on span "In mẫu A5" at bounding box center [755, 86] width 59 height 21
